Goal: Information Seeking & Learning: Understand process/instructions

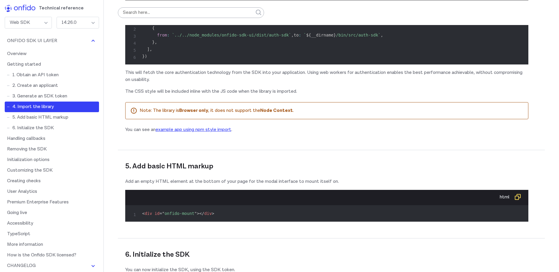
scroll to position [1651, 0]
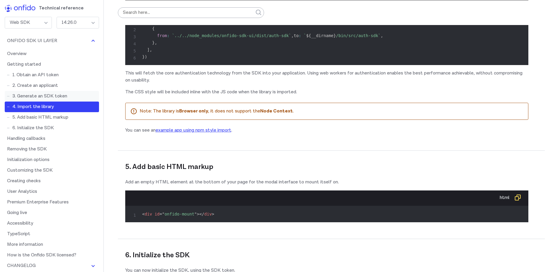
click at [41, 97] on link "3. Generate an SDK token" at bounding box center [52, 96] width 94 height 11
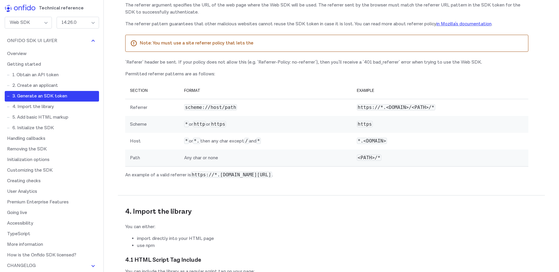
scroll to position [921, 0]
click at [43, 107] on link "4. Import the library" at bounding box center [52, 107] width 94 height 11
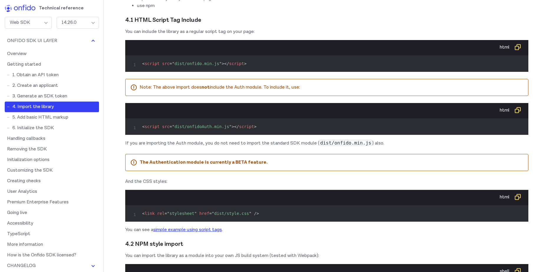
scroll to position [1161, 0]
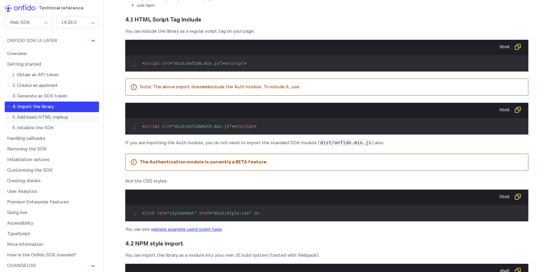
click at [46, 119] on link "5. Add basic HTML markup" at bounding box center [52, 117] width 94 height 11
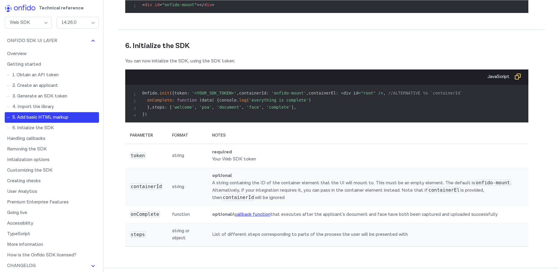
scroll to position [1861, 0]
click at [28, 129] on link "6. Initialize the SDK" at bounding box center [52, 128] width 94 height 11
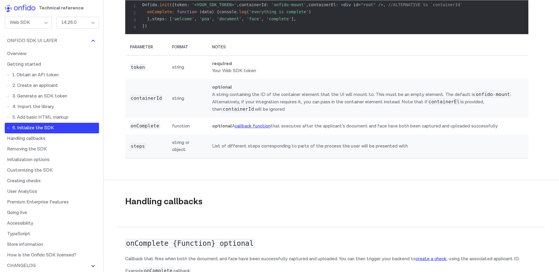
scroll to position [1950, 0]
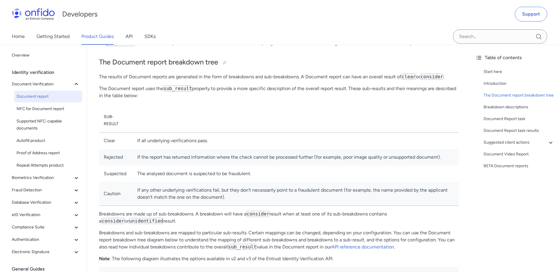
scroll to position [118, 0]
